Goal: Task Accomplishment & Management: Complete application form

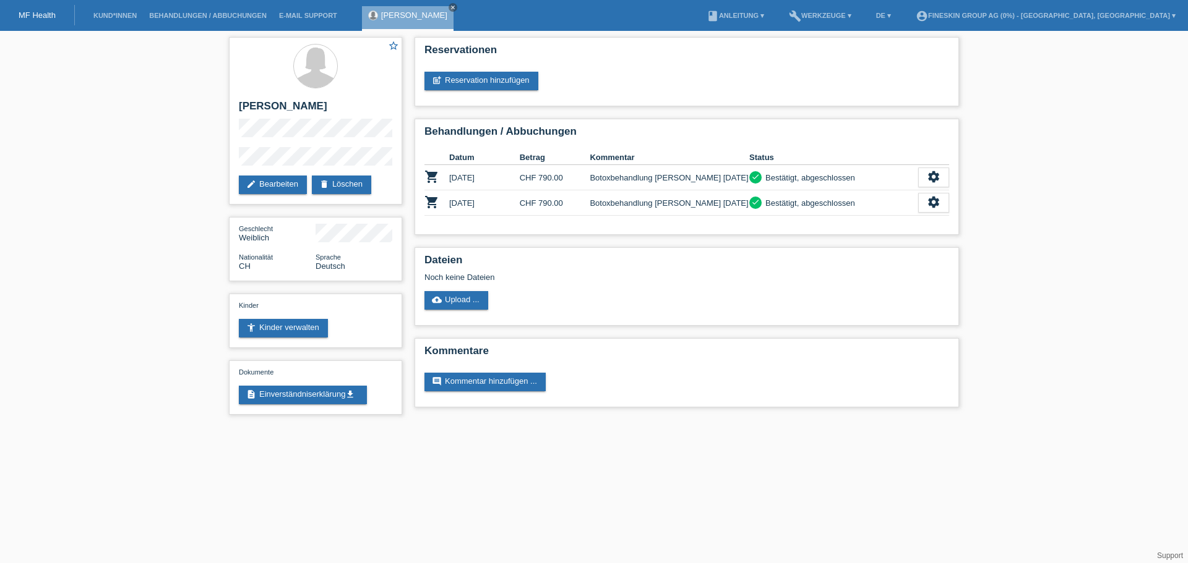
click at [105, 24] on li "Kund*innen" at bounding box center [115, 16] width 56 height 32
click at [109, 17] on link "Kund*innen" at bounding box center [115, 15] width 56 height 7
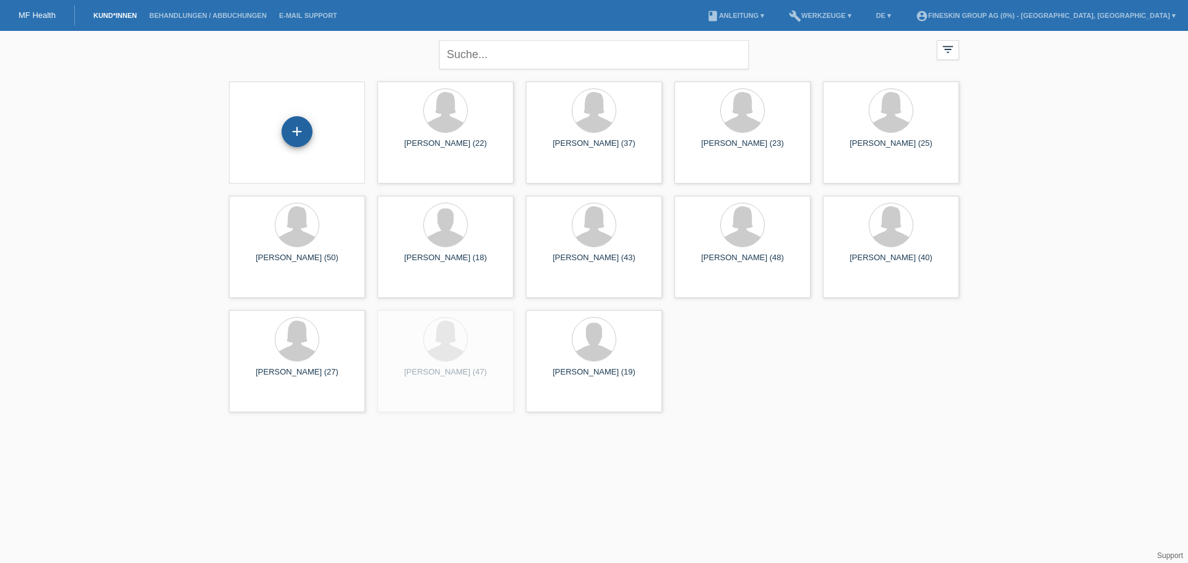
click at [296, 140] on div "+" at bounding box center [296, 131] width 31 height 31
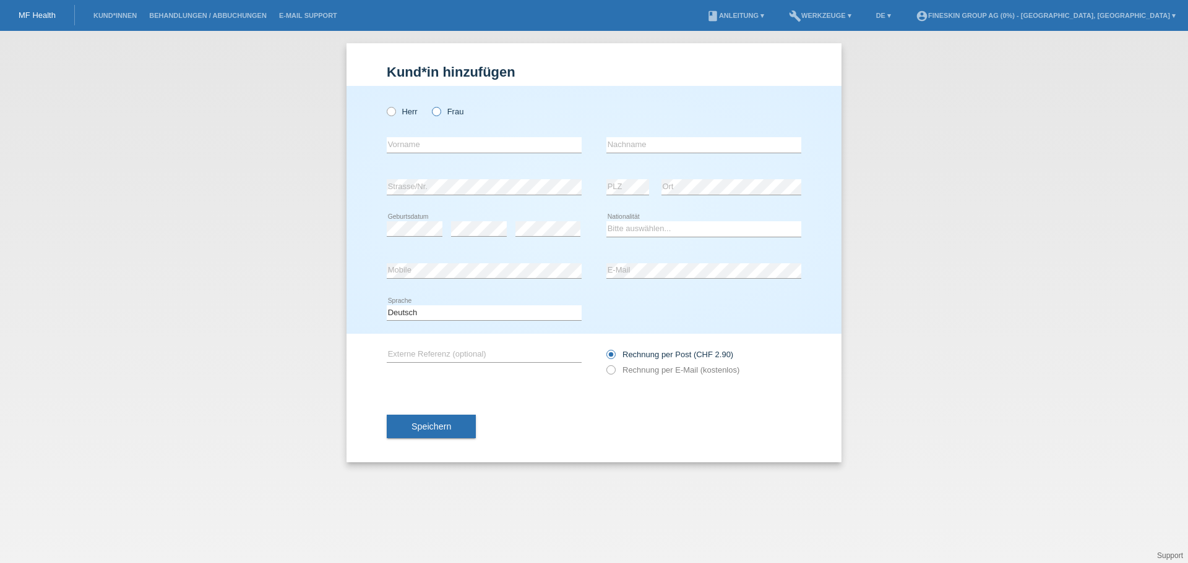
click at [455, 115] on label "Frau" at bounding box center [448, 111] width 32 height 9
click at [440, 115] on input "Frau" at bounding box center [436, 111] width 8 height 8
radio input "true"
click at [444, 139] on input "text" at bounding box center [484, 144] width 195 height 15
type input "[PERSON_NAME]"
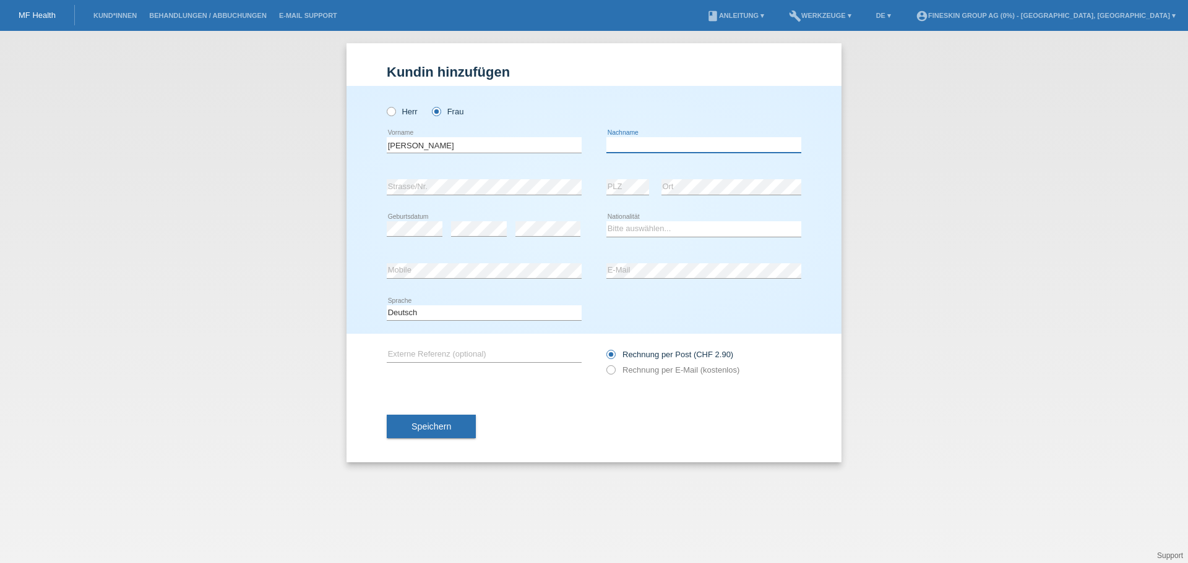
click at [640, 142] on input "text" at bounding box center [703, 144] width 195 height 15
type input "Diaco"
click at [641, 233] on select "Bitte auswählen... Schweiz Deutschland Liechtenstein Österreich ------------ Af…" at bounding box center [703, 228] width 195 height 15
select select "CH"
click at [606, 221] on select "Bitte auswählen... Schweiz Deutschland Liechtenstein Österreich ------------ Af…" at bounding box center [703, 228] width 195 height 15
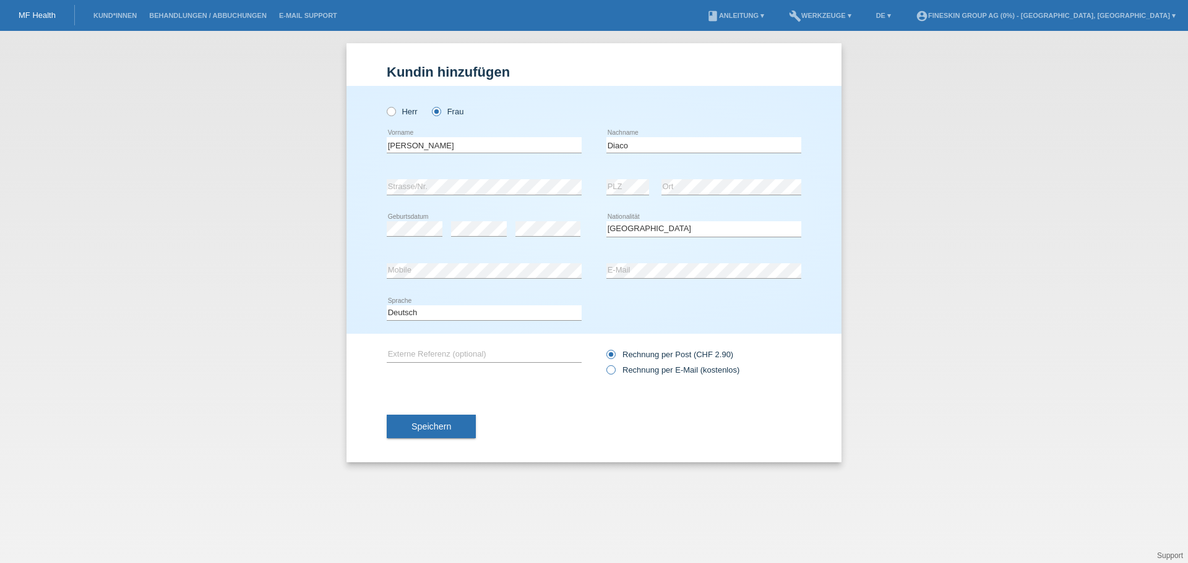
click at [662, 370] on label "Rechnung per E-Mail (kostenlos)" at bounding box center [672, 370] width 133 height 9
click at [614, 370] on input "Rechnung per E-Mail (kostenlos)" at bounding box center [610, 373] width 8 height 15
radio input "true"
click at [450, 427] on span "Speichern" at bounding box center [431, 427] width 40 height 10
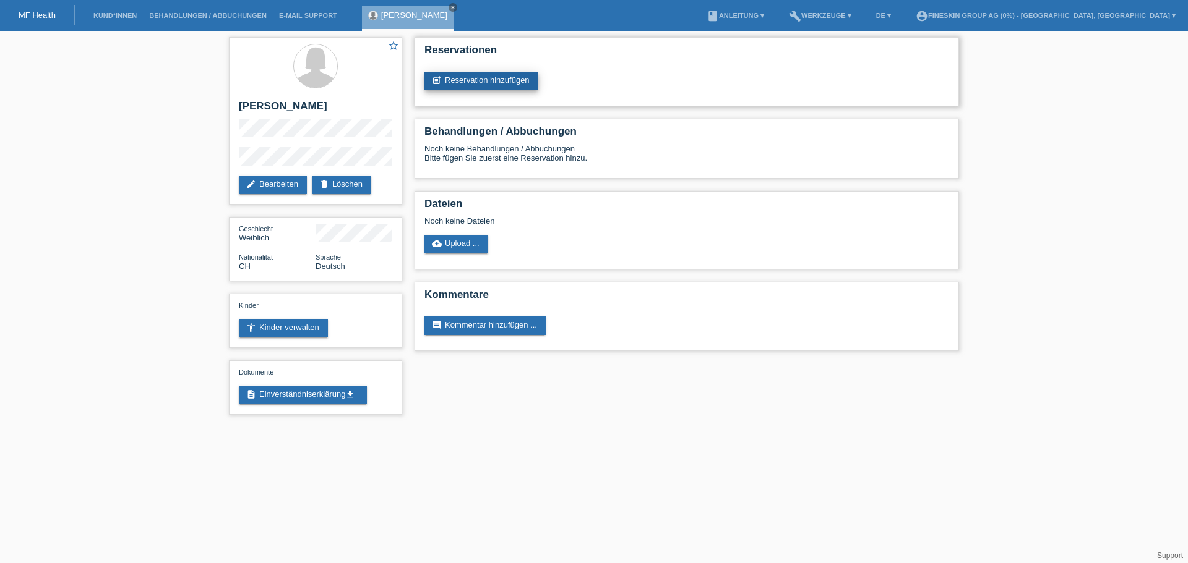
click at [505, 84] on link "post_add Reservation hinzufügen" at bounding box center [481, 81] width 114 height 19
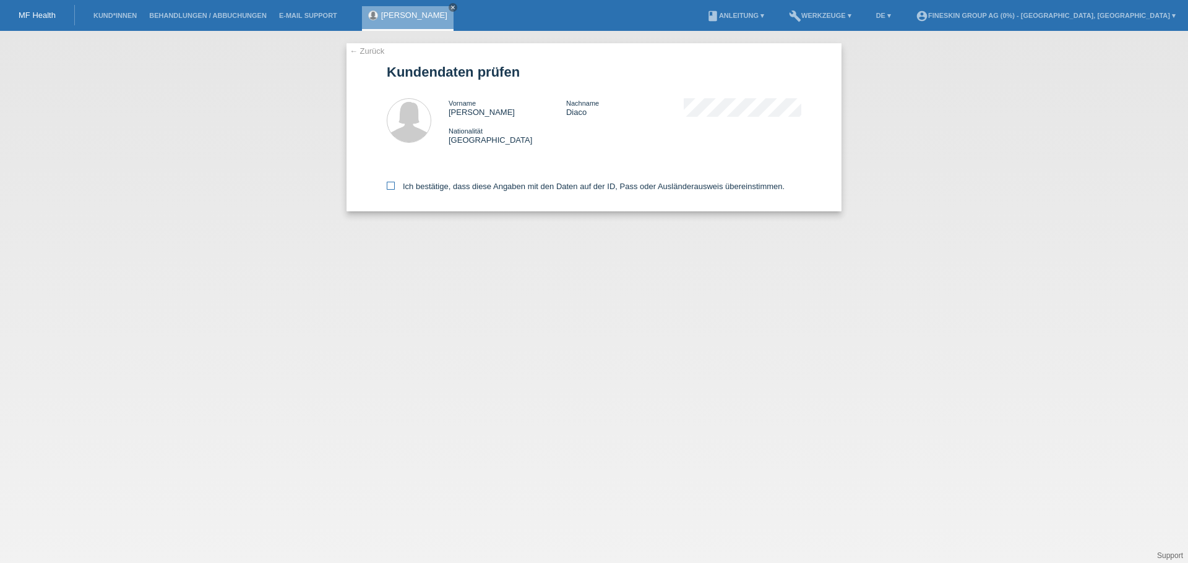
click at [507, 187] on label "Ich bestätige, dass diese Angaben mit den Daten auf der ID, Pass oder Ausländer…" at bounding box center [586, 186] width 398 height 9
click at [395, 187] on input "Ich bestätige, dass diese Angaben mit den Daten auf der ID, Pass oder Ausländer…" at bounding box center [391, 186] width 8 height 8
checkbox input "true"
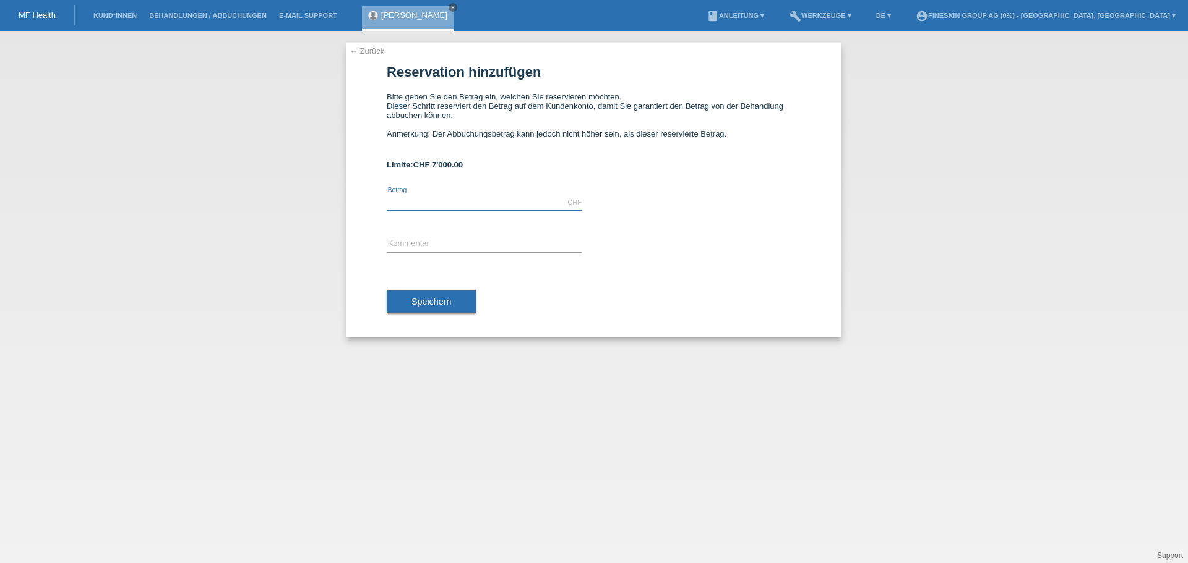
click at [470, 201] on input "text" at bounding box center [484, 202] width 195 height 15
